Goal: Transaction & Acquisition: Obtain resource

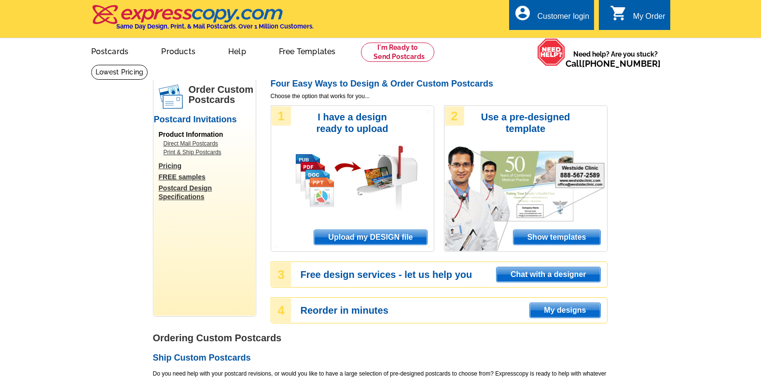
click at [184, 180] on link "FREE samples" at bounding box center [207, 176] width 97 height 9
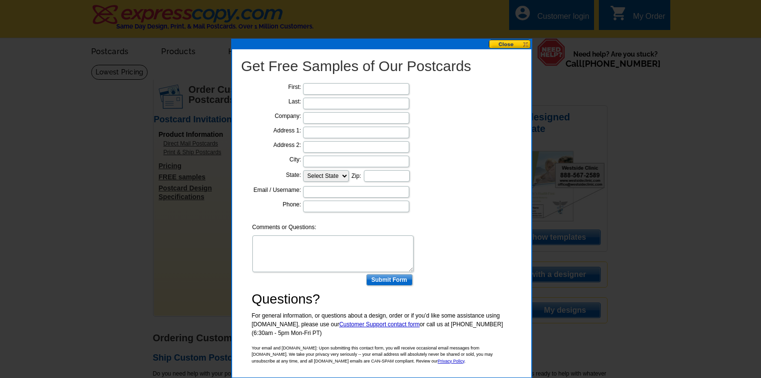
click at [514, 46] on button at bounding box center [510, 44] width 42 height 9
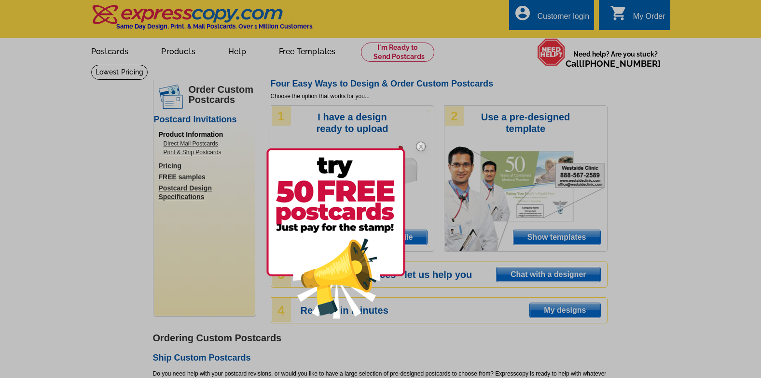
click at [348, 267] on img at bounding box center [336, 233] width 139 height 170
